Goal: Task Accomplishment & Management: Manage account settings

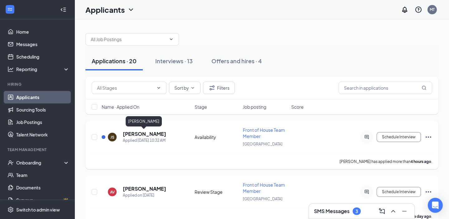
click at [154, 135] on h5 "[PERSON_NAME]" at bounding box center [144, 134] width 43 height 7
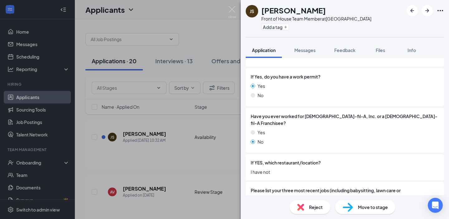
scroll to position [192, 0]
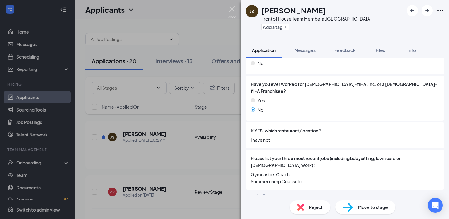
click at [233, 11] on img at bounding box center [232, 12] width 8 height 12
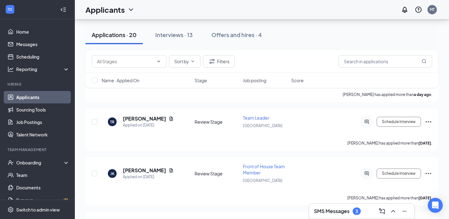
scroll to position [287, 0]
click at [169, 116] on icon "Document" at bounding box center [170, 118] width 3 height 4
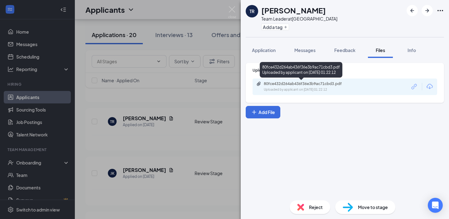
click at [289, 91] on div "Uploaded by applicant on [DATE] 01:22:12" at bounding box center [310, 89] width 93 height 5
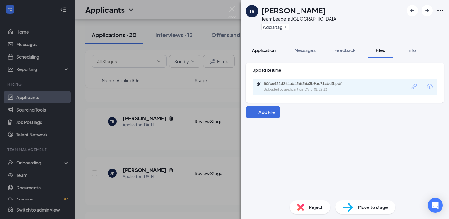
click at [268, 53] on span "Application" at bounding box center [264, 50] width 24 height 6
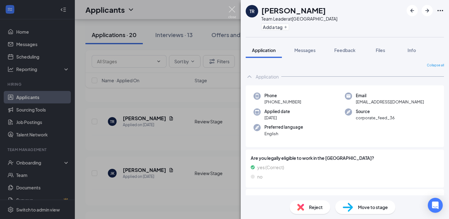
click at [231, 10] on img at bounding box center [232, 12] width 8 height 12
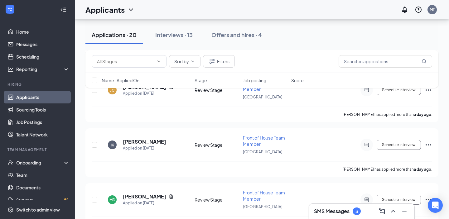
scroll to position [157, 0]
click at [394, 211] on icon "ChevronUp" at bounding box center [393, 211] width 4 height 2
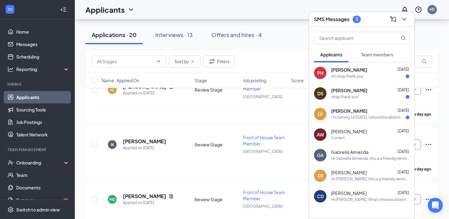
click at [348, 77] on div "oh okay thank you" at bounding box center [347, 76] width 32 height 5
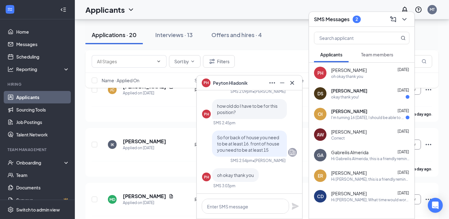
click at [348, 91] on span "[PERSON_NAME]" at bounding box center [349, 91] width 36 height 6
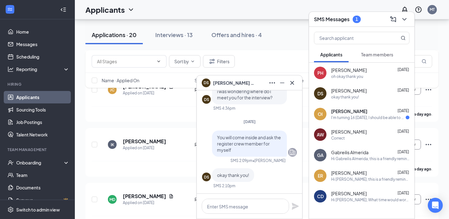
scroll to position [189, 0]
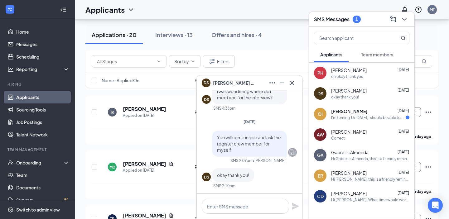
click at [362, 112] on span "[PERSON_NAME]" at bounding box center [349, 111] width 36 height 6
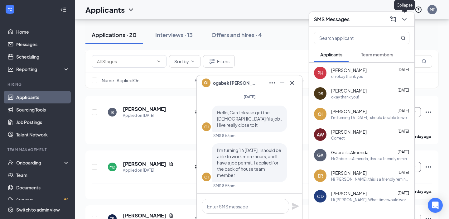
click at [405, 22] on icon "ChevronDown" at bounding box center [403, 19] width 7 height 7
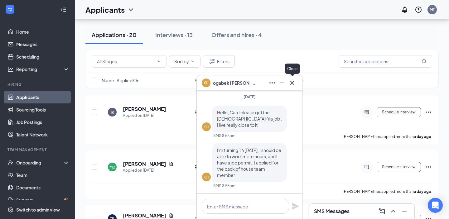
click at [296, 80] on button at bounding box center [292, 83] width 10 height 10
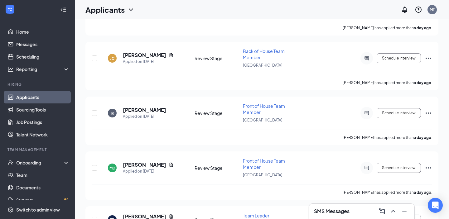
scroll to position [0, 0]
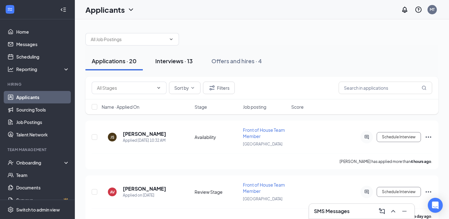
click at [188, 64] on div "Interviews · 13" at bounding box center [173, 61] width 37 height 8
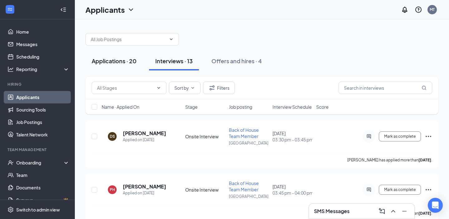
click at [127, 59] on div "Applications · 20" at bounding box center [114, 61] width 45 height 8
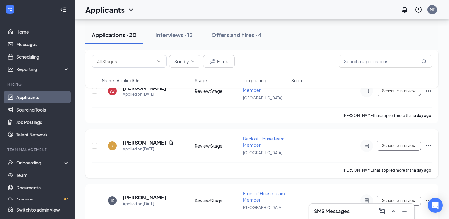
scroll to position [101, 0]
click at [169, 140] on icon "Document" at bounding box center [170, 142] width 3 height 4
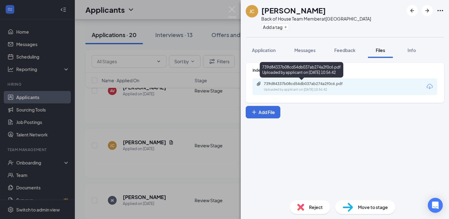
click at [299, 87] on div "Uploaded by applicant on [DATE] 10:56:42" at bounding box center [310, 89] width 93 height 5
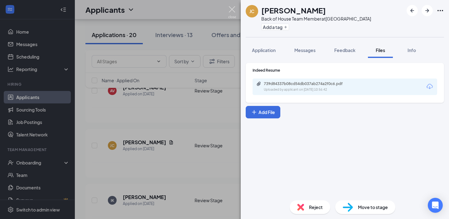
click at [231, 12] on img at bounding box center [232, 12] width 8 height 12
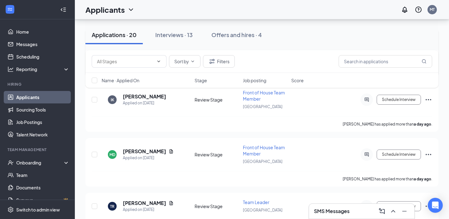
scroll to position [203, 0]
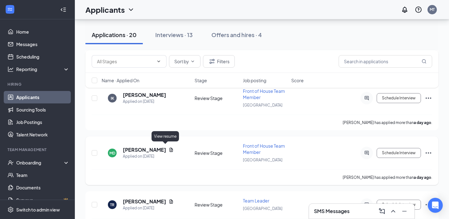
click at [169, 149] on icon "Document" at bounding box center [170, 150] width 3 height 4
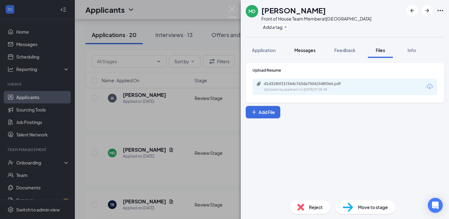
click at [302, 52] on span "Messages" at bounding box center [304, 50] width 21 height 6
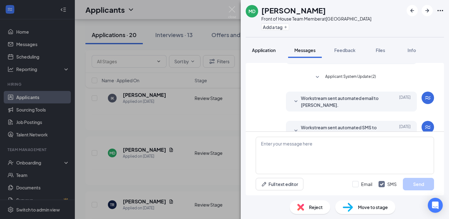
scroll to position [53, 0]
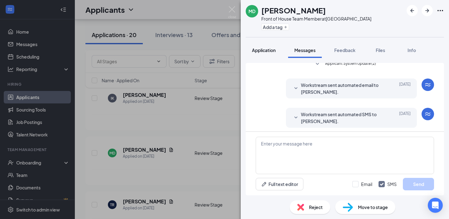
click at [270, 52] on span "Application" at bounding box center [264, 50] width 24 height 6
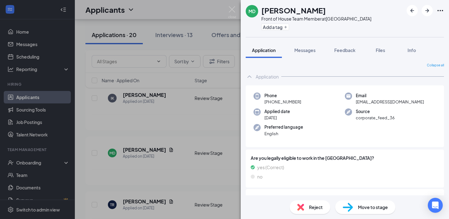
click at [235, 9] on img at bounding box center [232, 12] width 8 height 12
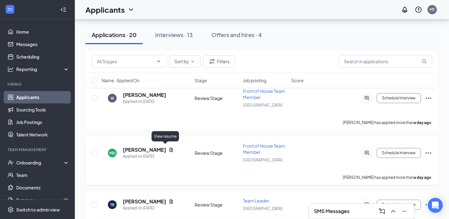
click at [169, 147] on icon "Document" at bounding box center [171, 149] width 5 height 5
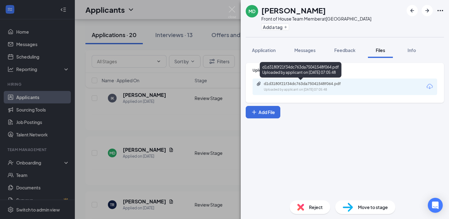
click at [281, 82] on div "d1d3180f21f34dc763da75041548f064.pdf" at bounding box center [307, 83] width 87 height 5
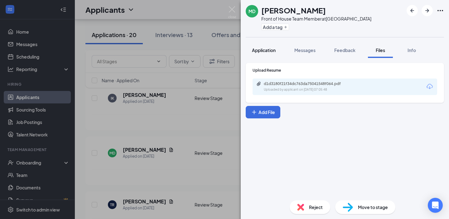
click at [260, 56] on button "Application" at bounding box center [263, 50] width 36 height 16
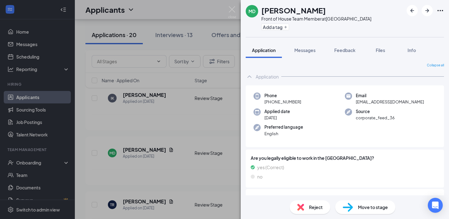
click at [181, 138] on div "MD [PERSON_NAME] Front of House Team Member at [GEOGRAPHIC_DATA] Add a tag Appl…" at bounding box center [224, 109] width 449 height 219
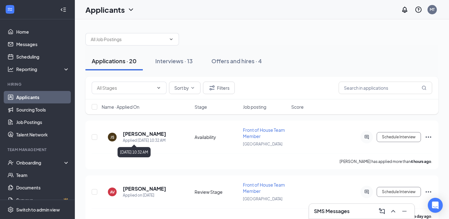
scroll to position [0, 0]
click at [172, 62] on div "Interviews · 13" at bounding box center [173, 61] width 37 height 8
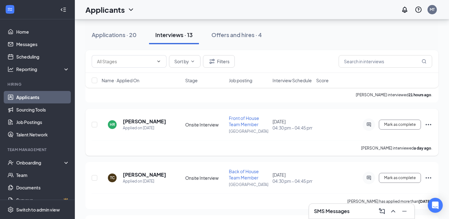
scroll to position [490, 0]
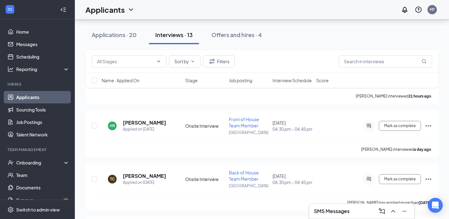
click at [292, 81] on span "Interview Schedule" at bounding box center [291, 80] width 39 height 6
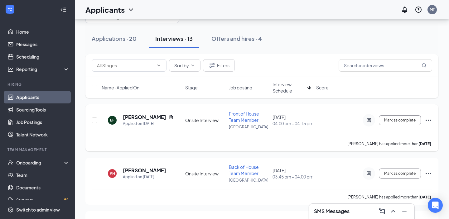
scroll to position [21, 0]
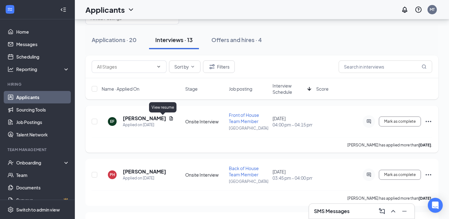
click at [169, 119] on icon "Document" at bounding box center [171, 118] width 5 height 5
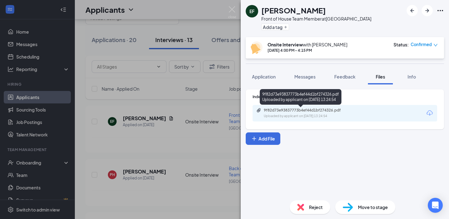
click at [301, 113] on div "9f82d73e93837773b4ef44d1bf274326.pdf Uploaded by applicant on [DATE] 13:24:54" at bounding box center [306, 113] width 101 height 11
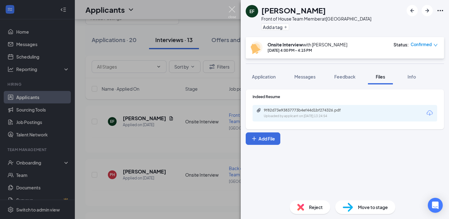
click at [234, 10] on img at bounding box center [232, 12] width 8 height 12
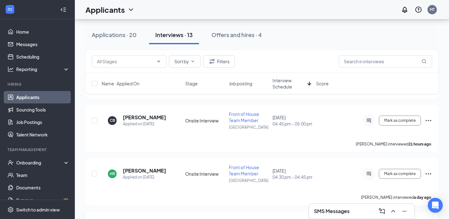
scroll to position [396, 0]
click at [245, 30] on button "Offers and hires · 4" at bounding box center [236, 35] width 63 height 19
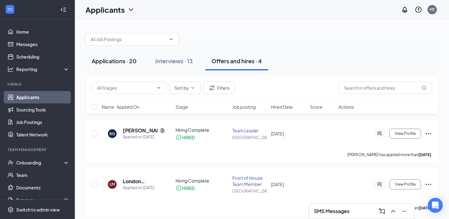
click at [131, 61] on div "Applications · 20" at bounding box center [114, 61] width 45 height 8
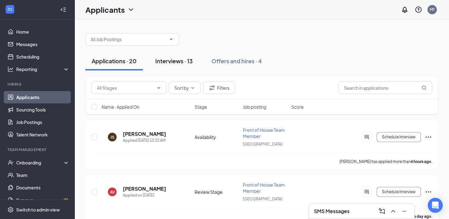
click at [175, 65] on button "Interviews · 13" at bounding box center [174, 61] width 50 height 19
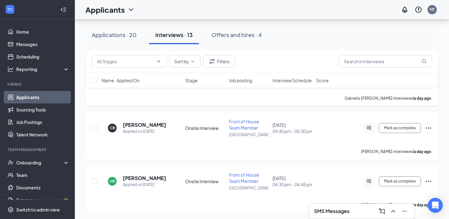
scroll to position [435, 0]
click at [142, 124] on h5 "[PERSON_NAME]" at bounding box center [144, 124] width 43 height 7
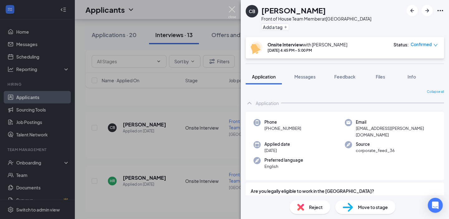
click at [235, 8] on img at bounding box center [232, 12] width 8 height 12
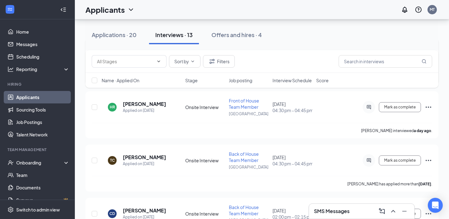
scroll to position [509, 0]
click at [159, 103] on h5 "[PERSON_NAME]" at bounding box center [144, 103] width 43 height 7
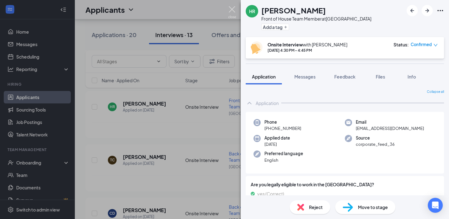
click at [232, 8] on img at bounding box center [232, 12] width 8 height 12
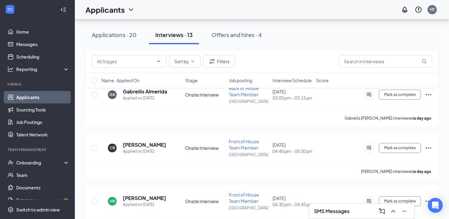
scroll to position [411, 0]
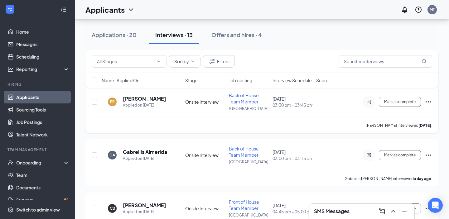
scroll to position [355, 0]
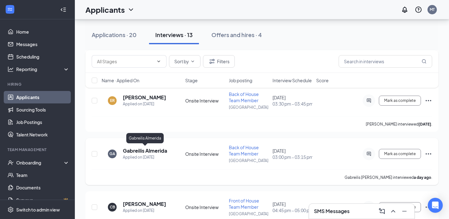
click at [157, 151] on h5 "Gabreilis Almerida" at bounding box center [145, 150] width 44 height 7
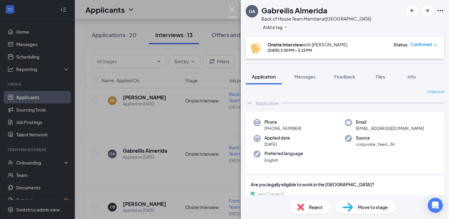
click at [231, 11] on img at bounding box center [232, 12] width 8 height 12
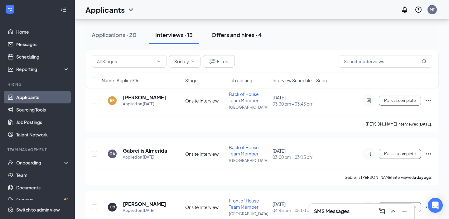
click at [237, 31] on div "Offers and hires · 4" at bounding box center [236, 35] width 50 height 8
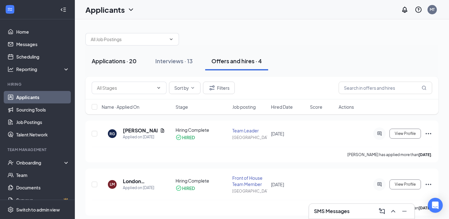
click at [119, 61] on div "Applications · 20" at bounding box center [114, 61] width 45 height 8
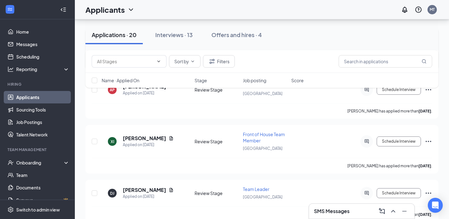
scroll to position [528, 0]
